Goal: Find specific page/section: Find specific page/section

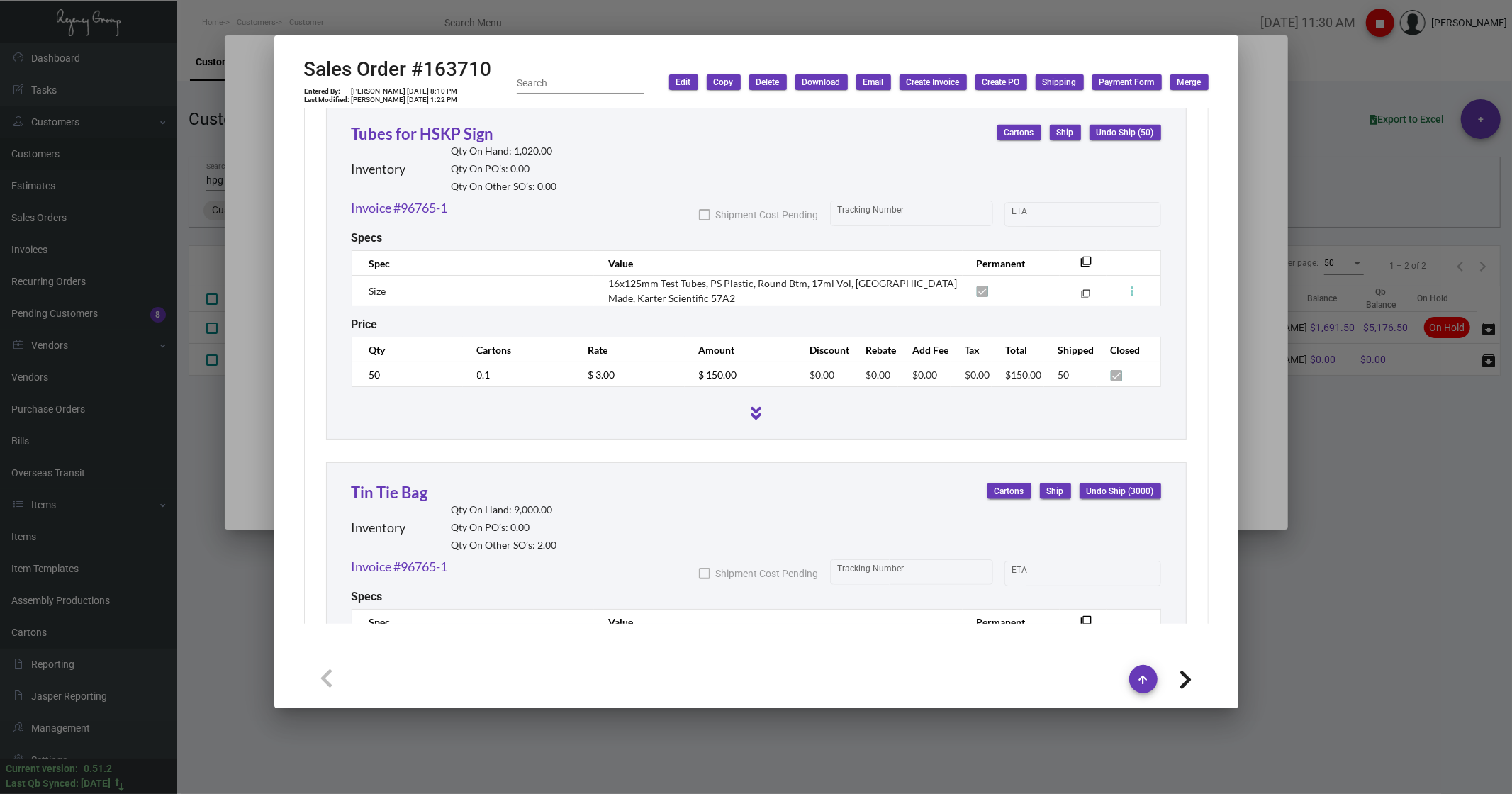
click at [203, 151] on div at bounding box center [756, 397] width 1512 height 794
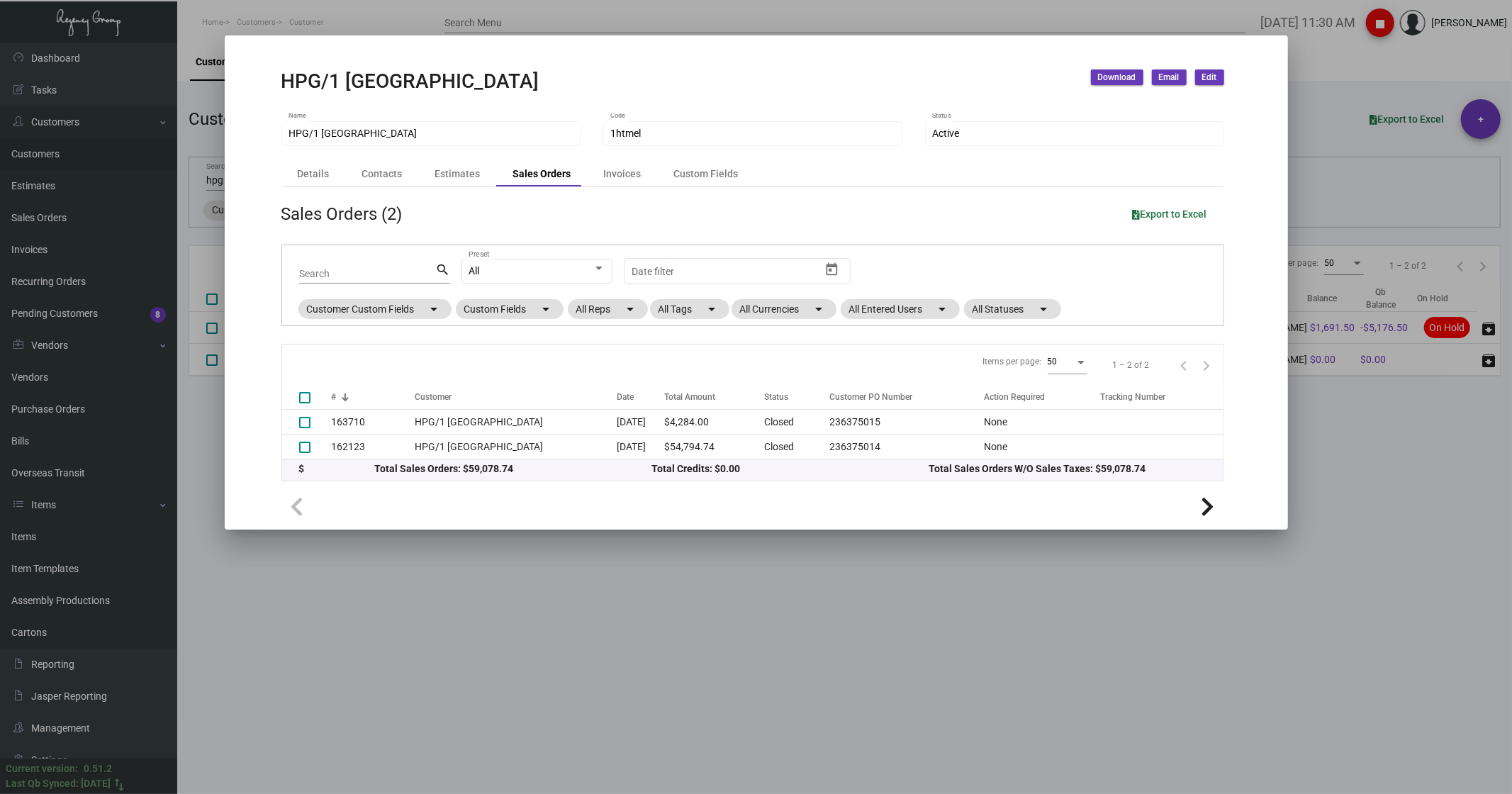
click at [52, 510] on div at bounding box center [756, 397] width 1512 height 794
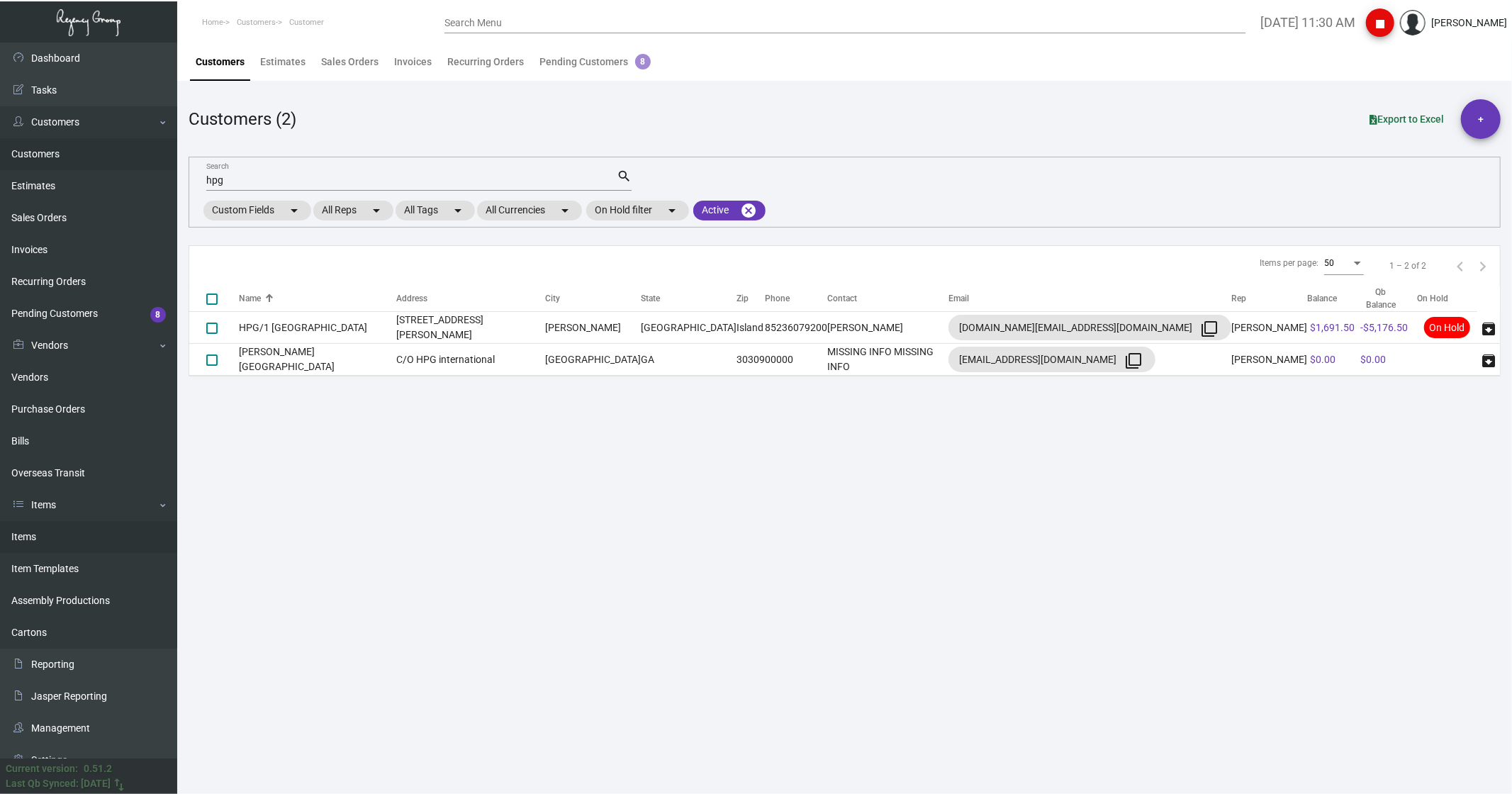
click at [59, 510] on link "Items" at bounding box center [88, 537] width 177 height 32
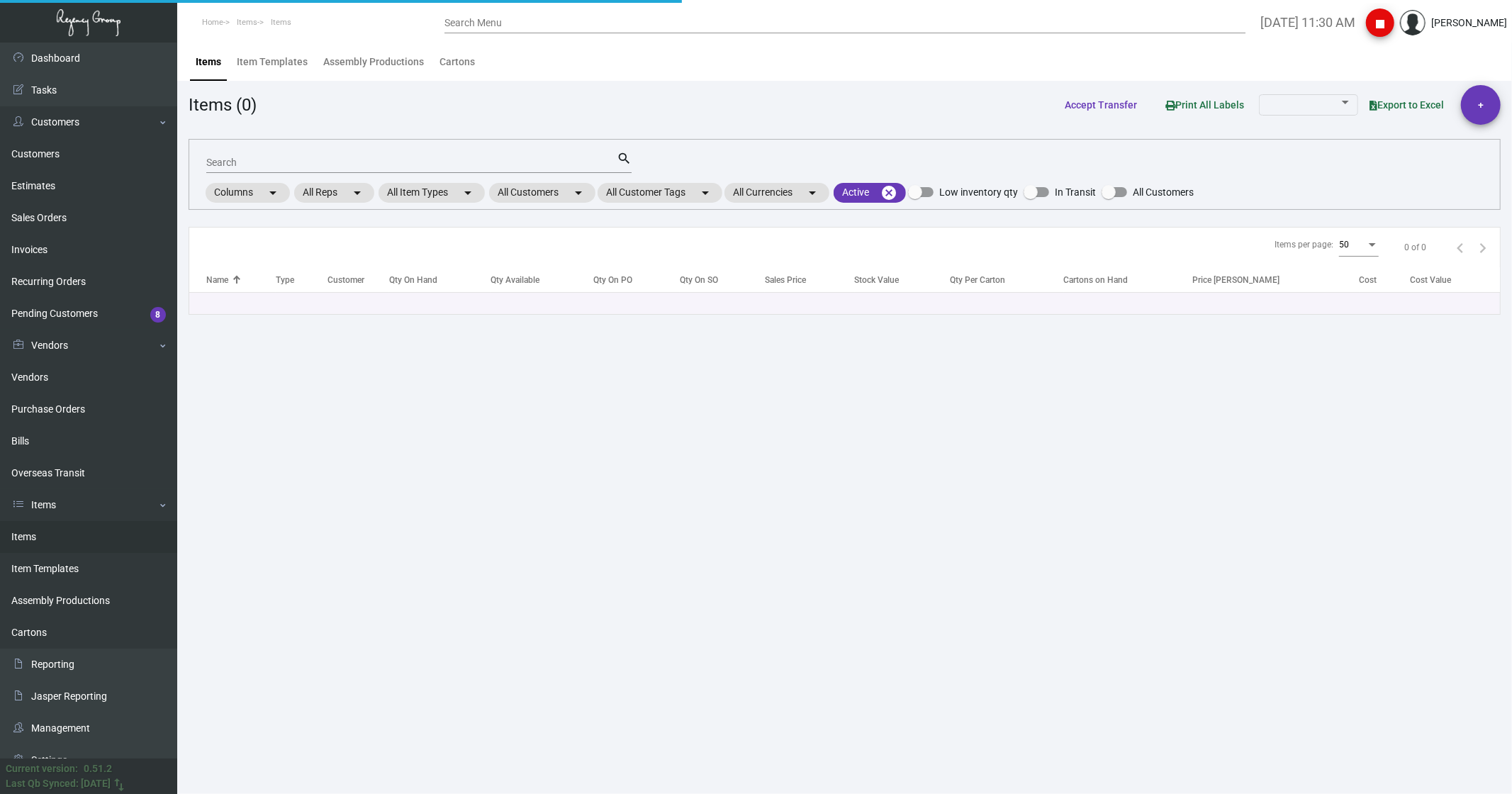
click at [261, 158] on input "Search" at bounding box center [411, 163] width 411 height 12
type input "b"
click at [48, 510] on link "Items" at bounding box center [88, 537] width 177 height 32
click at [278, 158] on input "Search" at bounding box center [411, 163] width 411 height 12
type input "bacc"
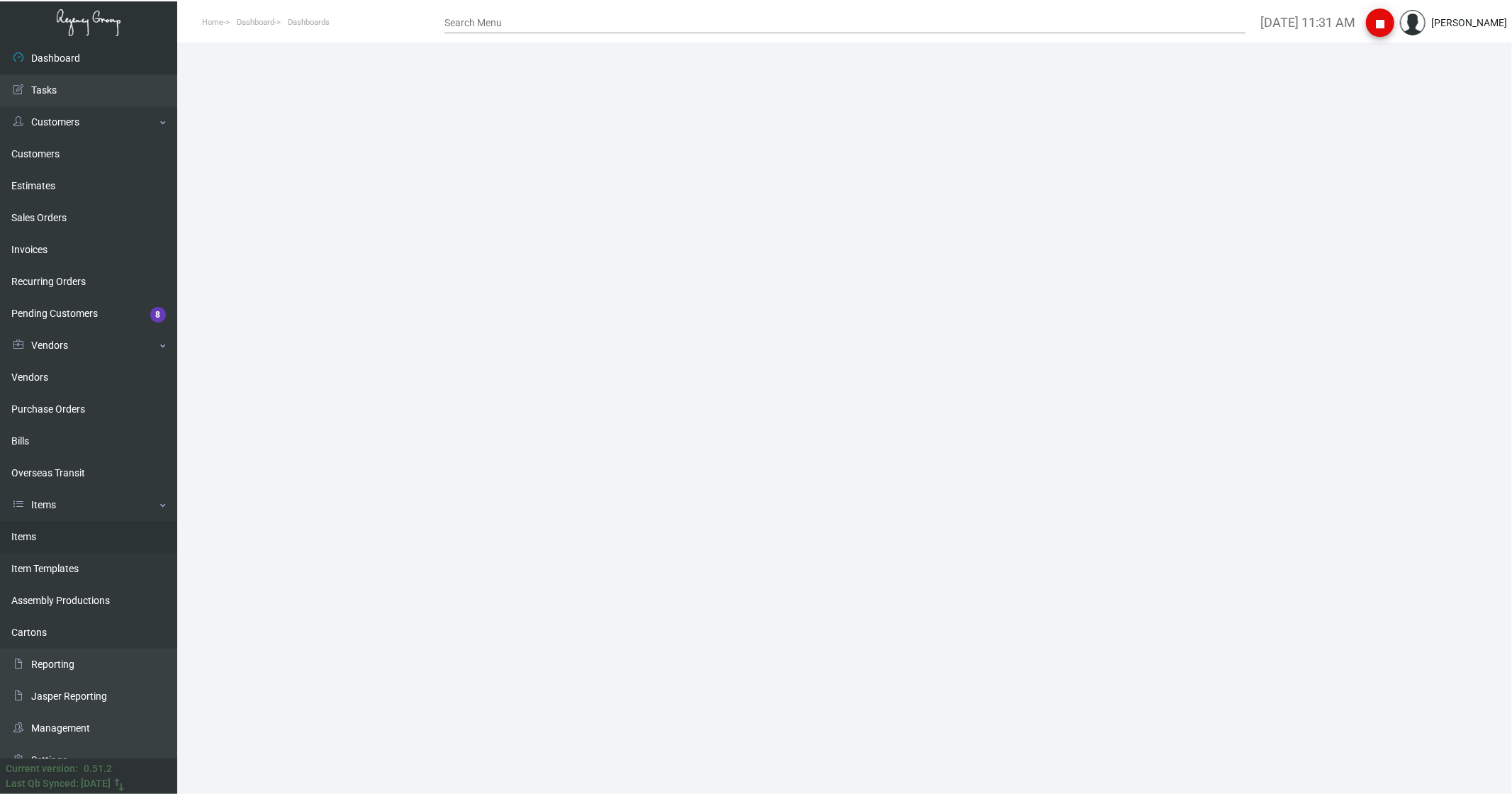
click at [42, 535] on link "Items" at bounding box center [88, 537] width 177 height 32
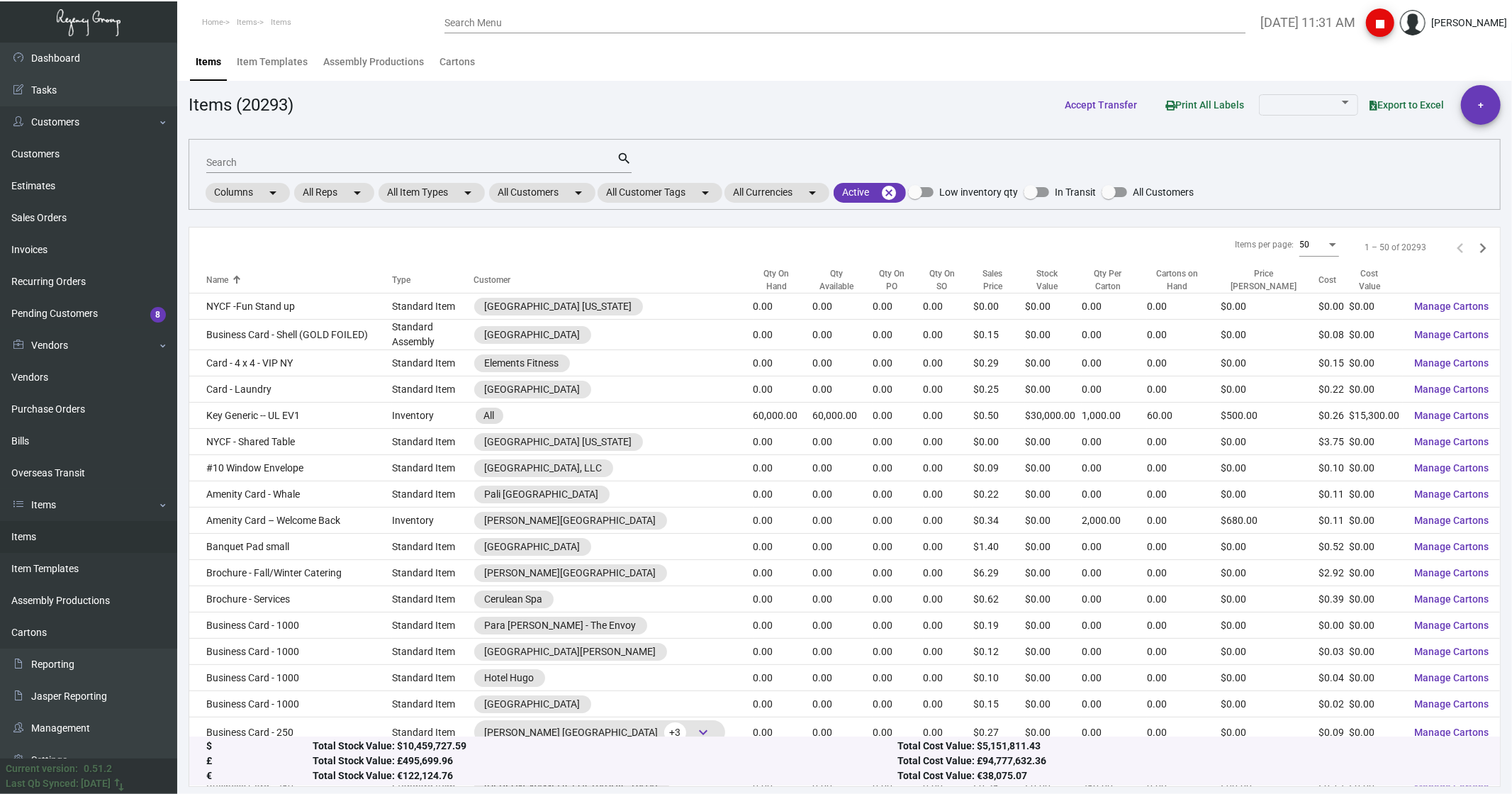
click at [251, 155] on div "Search" at bounding box center [411, 162] width 411 height 22
type input "baccarat box"
